Goal: Check status: Check status

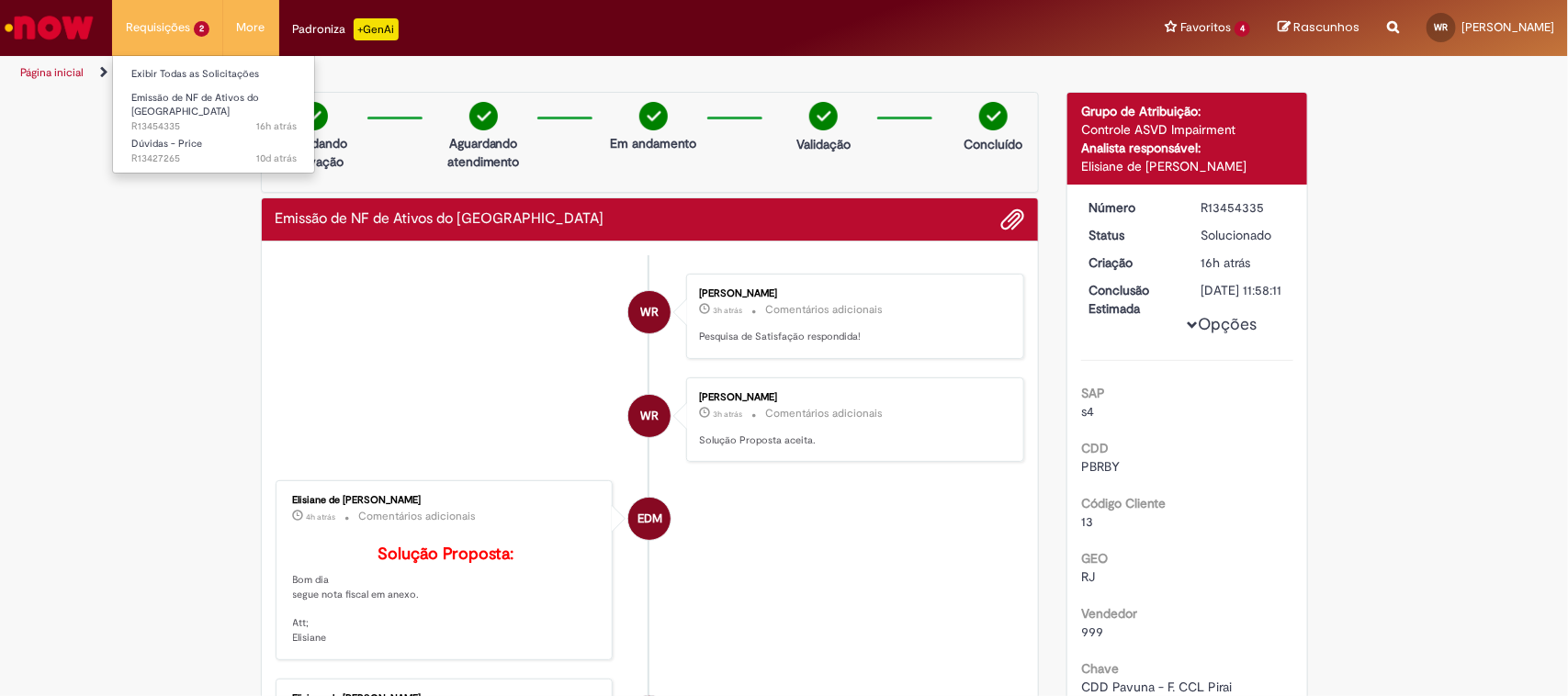
click at [172, 30] on li "Requisições 2 Exibir Todas as Solicitações Emissão de NF de Ativos do ASVD 16h …" at bounding box center [167, 28] width 111 height 55
click at [172, 101] on span "Emissão de NF de Ativos do [GEOGRAPHIC_DATA]" at bounding box center [196, 104] width 128 height 29
click at [32, 34] on img "Ir para a Homepage" at bounding box center [49, 27] width 94 height 36
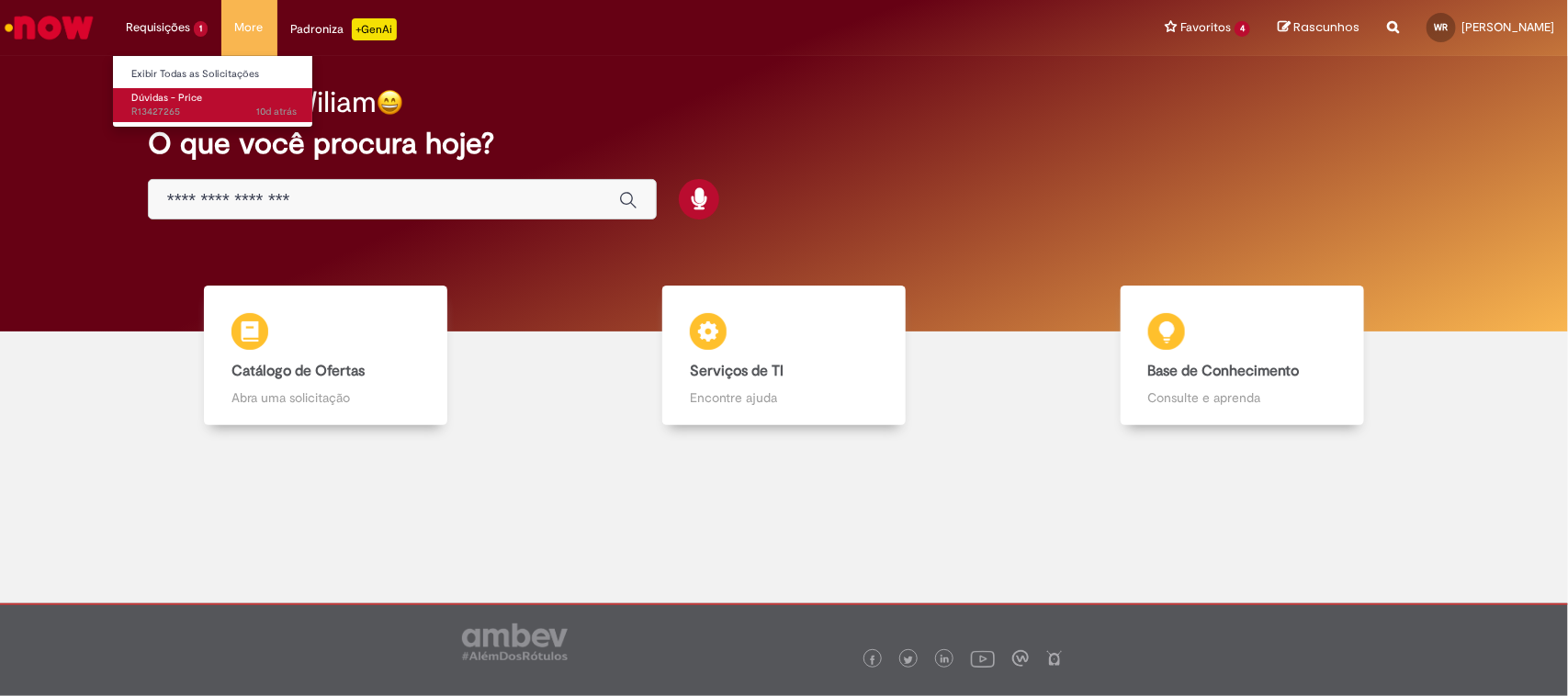
click at [173, 101] on span "Dúvidas - Price" at bounding box center [167, 97] width 71 height 14
